Goal: Task Accomplishment & Management: Complete application form

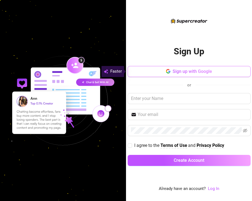
click at [184, 71] on span "Sign up with Google" at bounding box center [192, 71] width 39 height 5
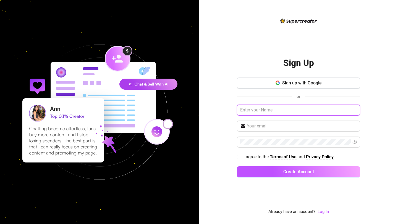
click at [252, 109] on input "text" at bounding box center [298, 110] width 123 height 11
type input "[PERSON_NAME]"
click at [252, 124] on input "text" at bounding box center [302, 126] width 110 height 7
type input "[PERSON_NAME][EMAIL_ADDRESS][DOMAIN_NAME]"
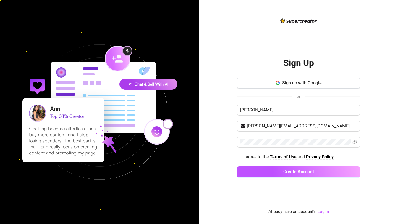
click at [239, 158] on input "I agree to the Terms of Use and Privacy Policy" at bounding box center [239, 157] width 4 height 4
checkbox input "true"
click at [252, 142] on icon "eye-invisible" at bounding box center [354, 142] width 4 height 4
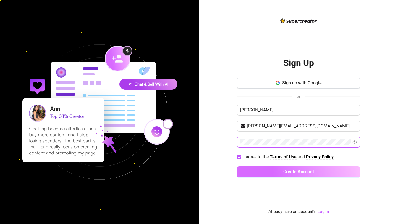
click at [252, 173] on button "Create Account" at bounding box center [298, 171] width 123 height 11
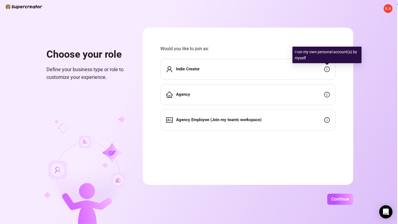
click at [252, 71] on div "Indie Creator" at bounding box center [247, 69] width 175 height 21
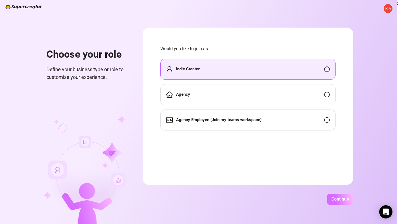
click at [252, 200] on span "Continue" at bounding box center [340, 199] width 18 height 5
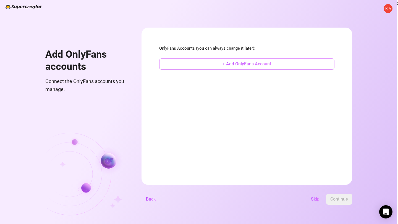
click at [252, 62] on button "+ Add OnlyFans Account" at bounding box center [246, 64] width 175 height 11
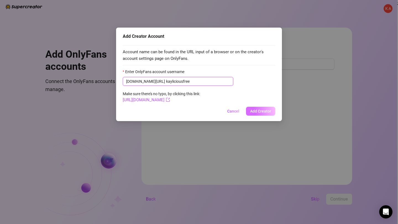
type input "kayliciousfree"
click at [252, 111] on span "Add Creator" at bounding box center [260, 111] width 21 height 4
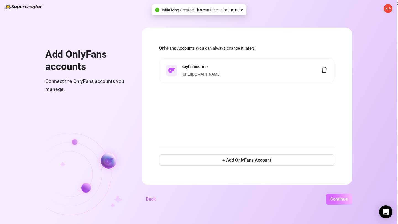
click at [252, 201] on button "Continue" at bounding box center [339, 199] width 26 height 11
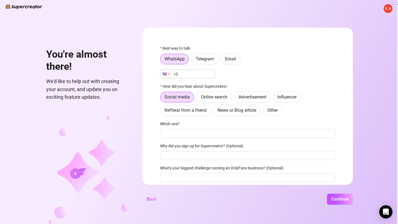
click at [166, 75] on div at bounding box center [164, 74] width 4 height 3
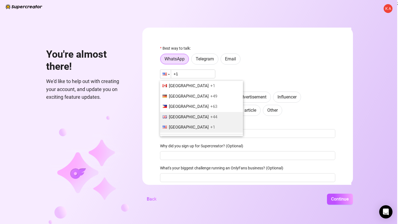
click at [181, 119] on span "[GEOGRAPHIC_DATA]" at bounding box center [189, 117] width 40 height 5
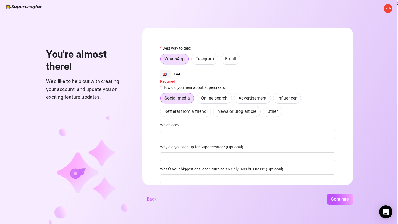
click at [187, 75] on input "+44" at bounding box center [187, 74] width 55 height 9
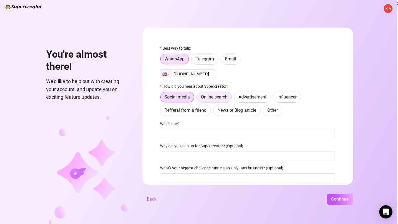
type input "[PHONE_NUMBER]"
click at [207, 97] on span "Online search" at bounding box center [214, 96] width 27 height 5
click at [198, 99] on input "Online search" at bounding box center [198, 99] width 0 height 0
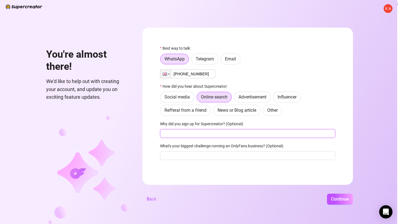
click at [195, 136] on input "Why did you sign up for Supercreator? (Optional)" at bounding box center [247, 133] width 175 height 9
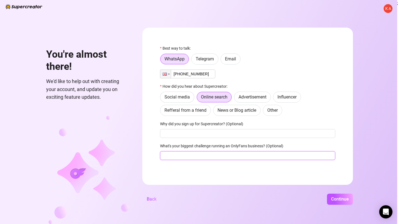
click at [200, 158] on input "What's your biggest challenge running an OnlyFans business? (Optional)" at bounding box center [247, 155] width 175 height 9
type input "organising fans, seeing what theyve already bought, pricing strategy etc."
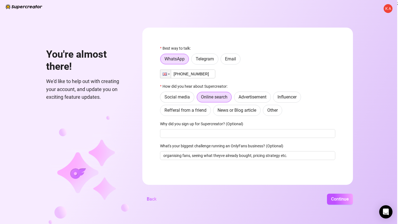
click at [218, 180] on form "Best way to talk: WhatsApp Telegram Email Phone [PHONE_NUMBER] How did you hear…" at bounding box center [247, 106] width 210 height 157
click at [252, 198] on span "Continue" at bounding box center [340, 199] width 18 height 5
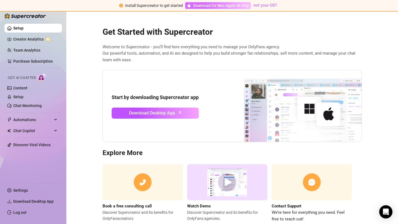
click at [227, 6] on span "Download for Mac Apple M Chip" at bounding box center [220, 5] width 55 height 6
click at [165, 155] on h3 "Explore More" at bounding box center [231, 153] width 259 height 9
click at [252, 34] on h2 "Get Started with Supercreator" at bounding box center [231, 32] width 259 height 10
